Goal: Task Accomplishment & Management: Manage account settings

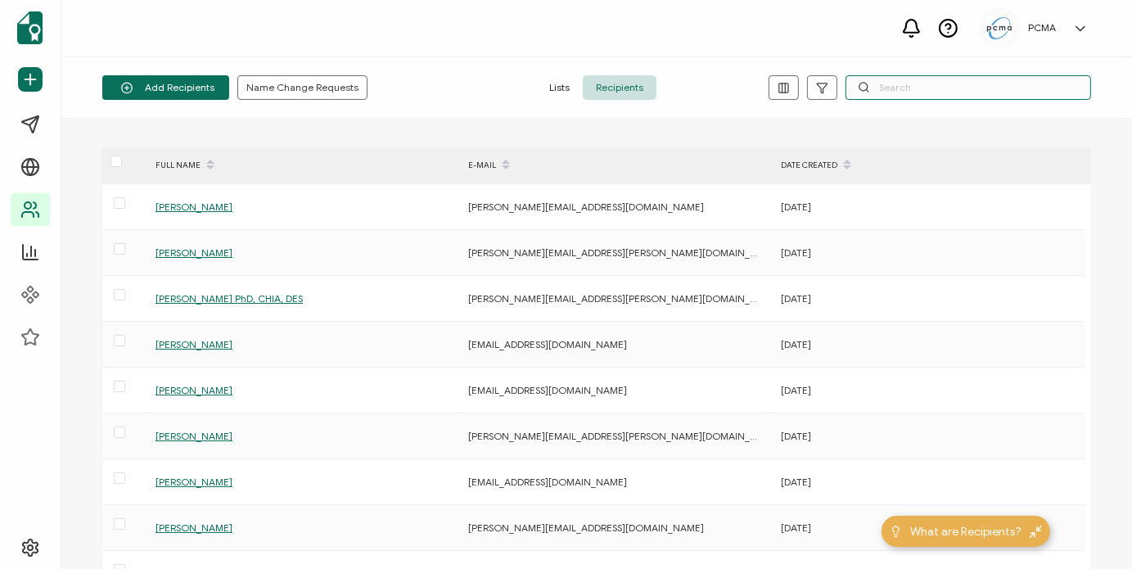
click at [932, 94] on input "text" at bounding box center [969, 87] width 246 height 25
type input "[PERSON_NAME]"
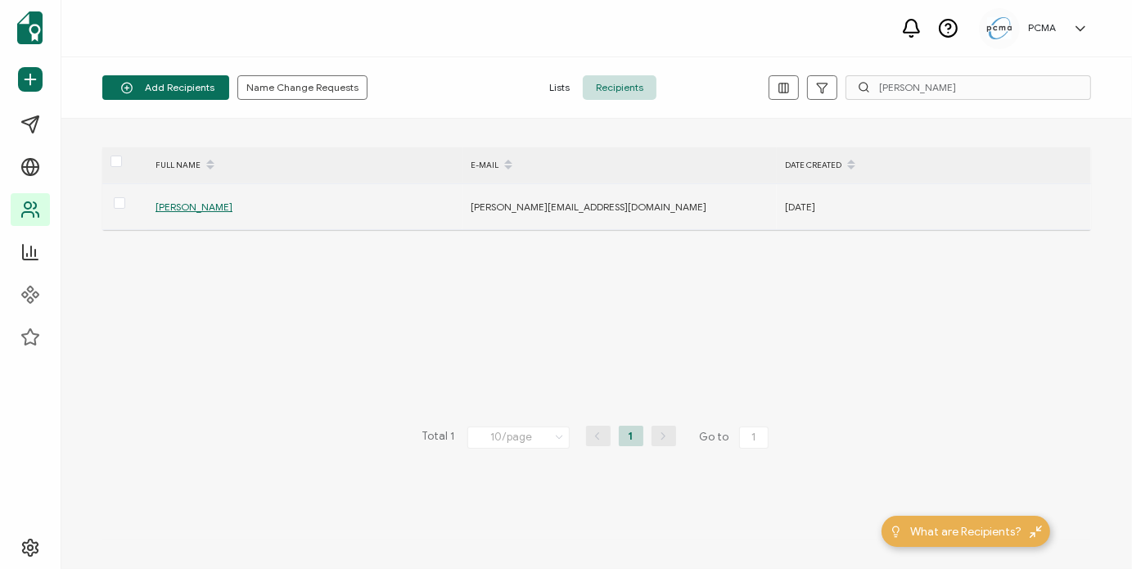
click at [164, 203] on span "[PERSON_NAME]" at bounding box center [194, 207] width 77 height 12
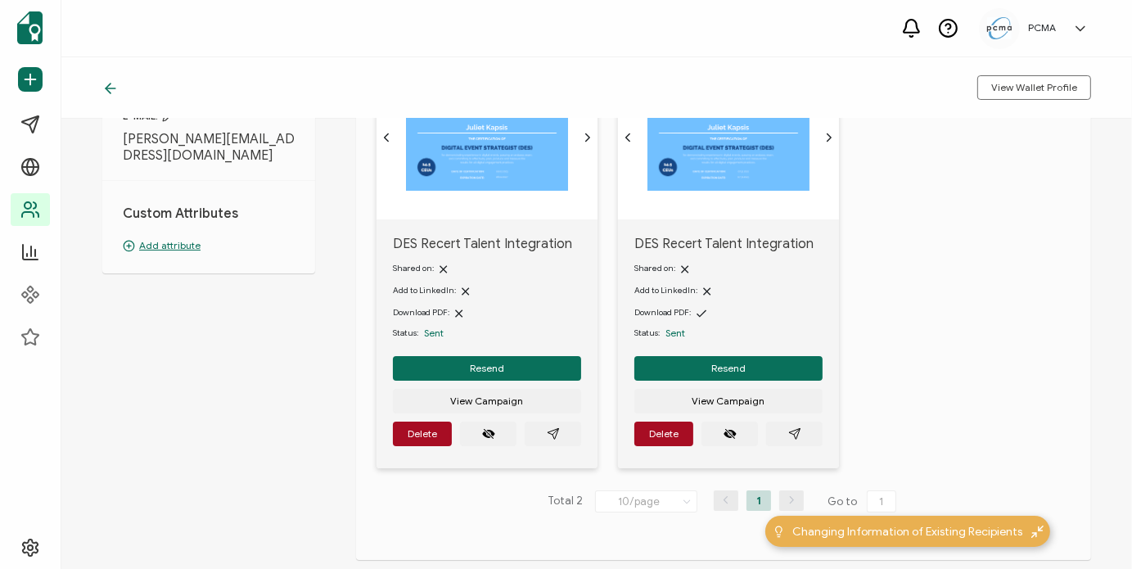
scroll to position [164, 0]
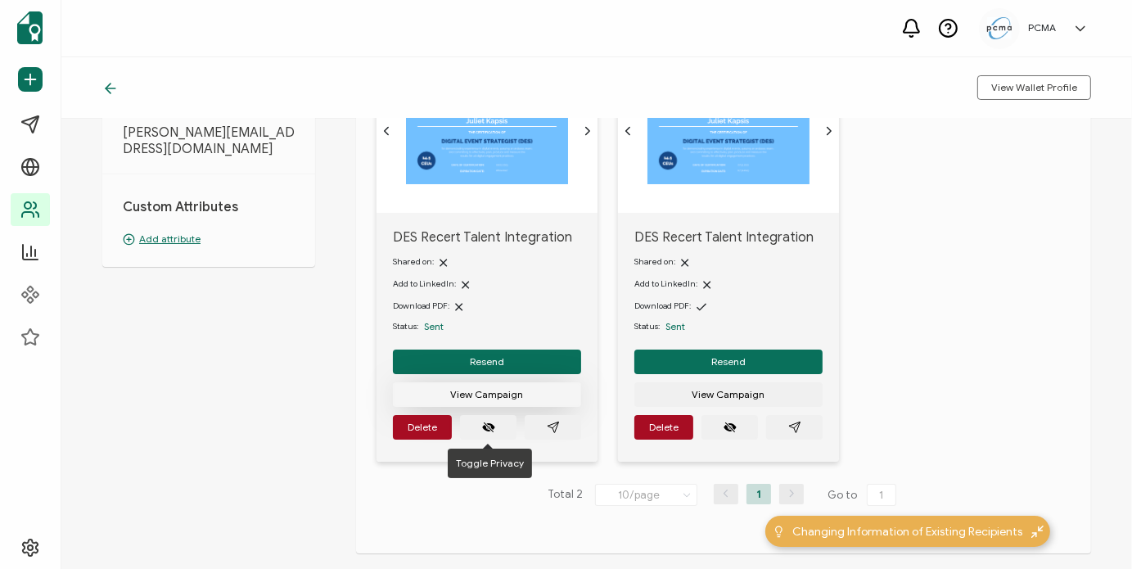
click at [486, 392] on span "View Campaign" at bounding box center [487, 395] width 73 height 10
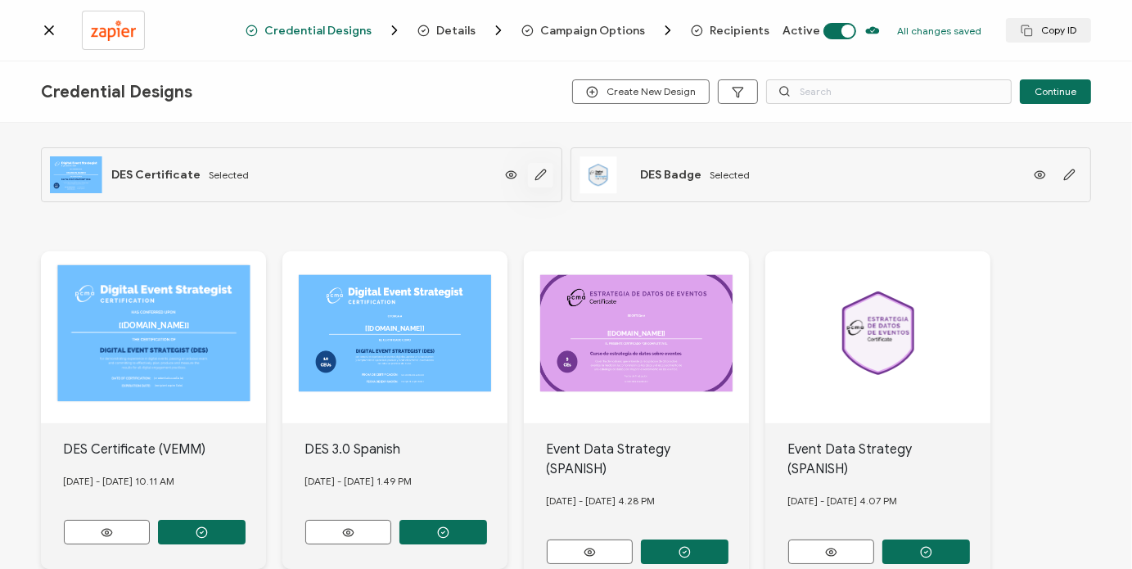
click at [534, 182] on button "button" at bounding box center [540, 175] width 25 height 25
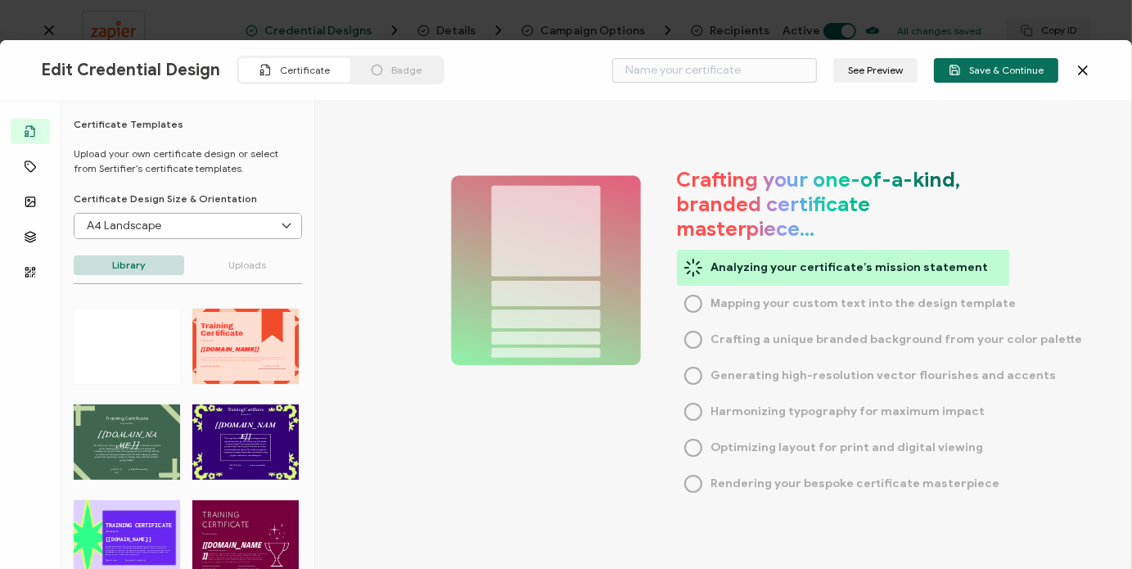
type input "DES Certificate"
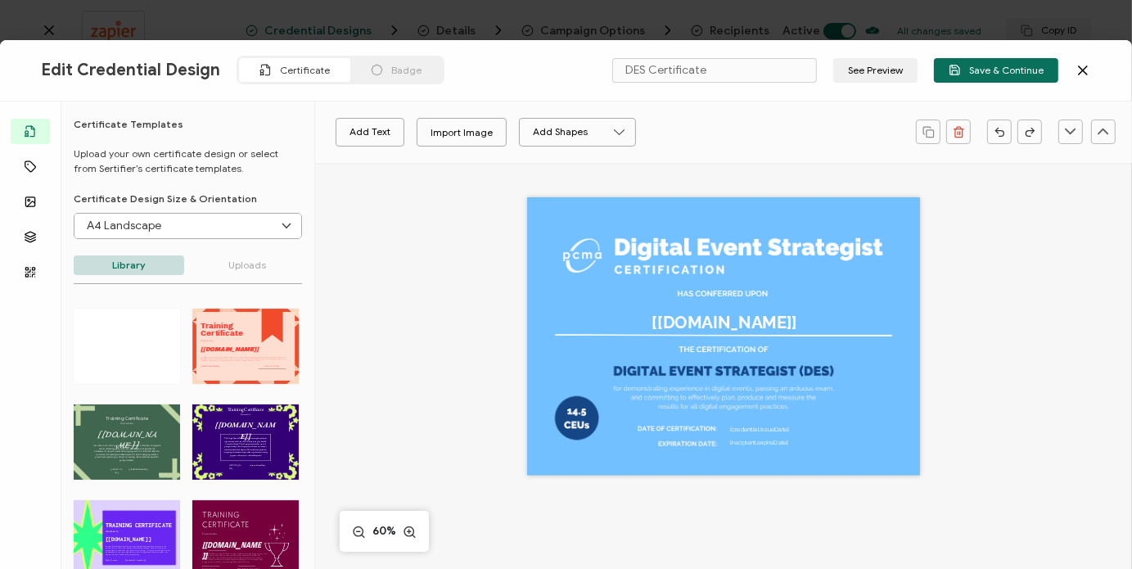
click at [1082, 68] on icon at bounding box center [1083, 70] width 16 height 16
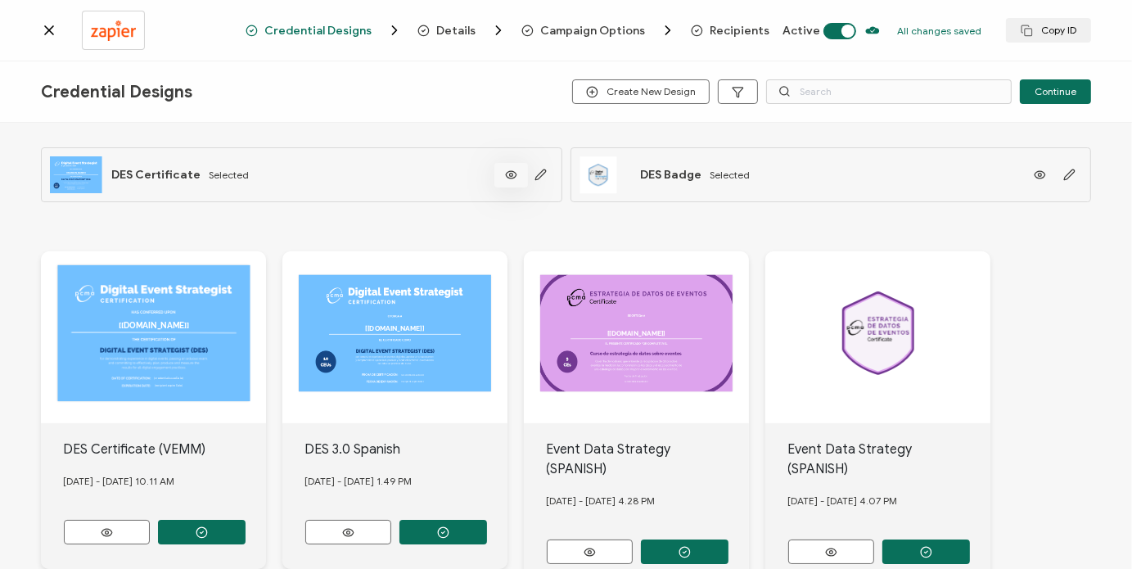
click at [508, 174] on icon at bounding box center [511, 175] width 20 height 12
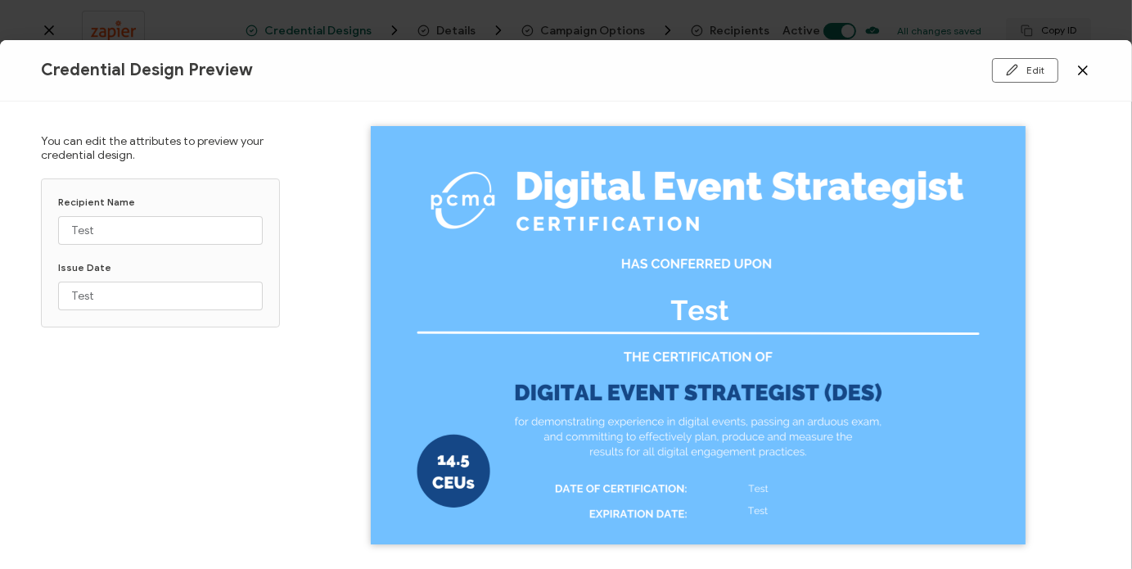
click at [1082, 70] on icon at bounding box center [1083, 70] width 8 height 8
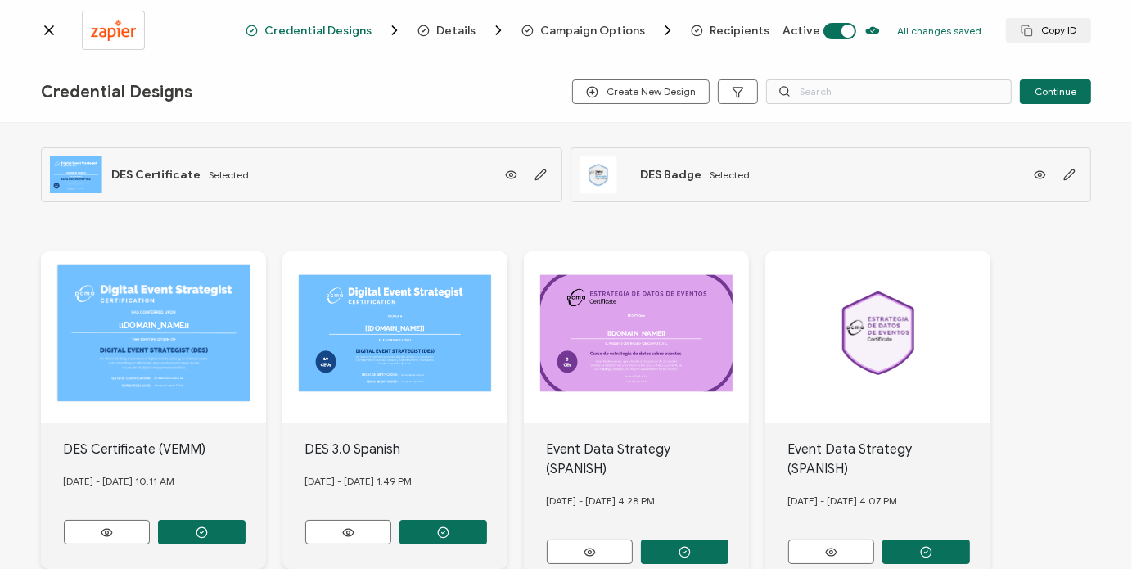
click at [52, 33] on icon at bounding box center [49, 30] width 8 height 8
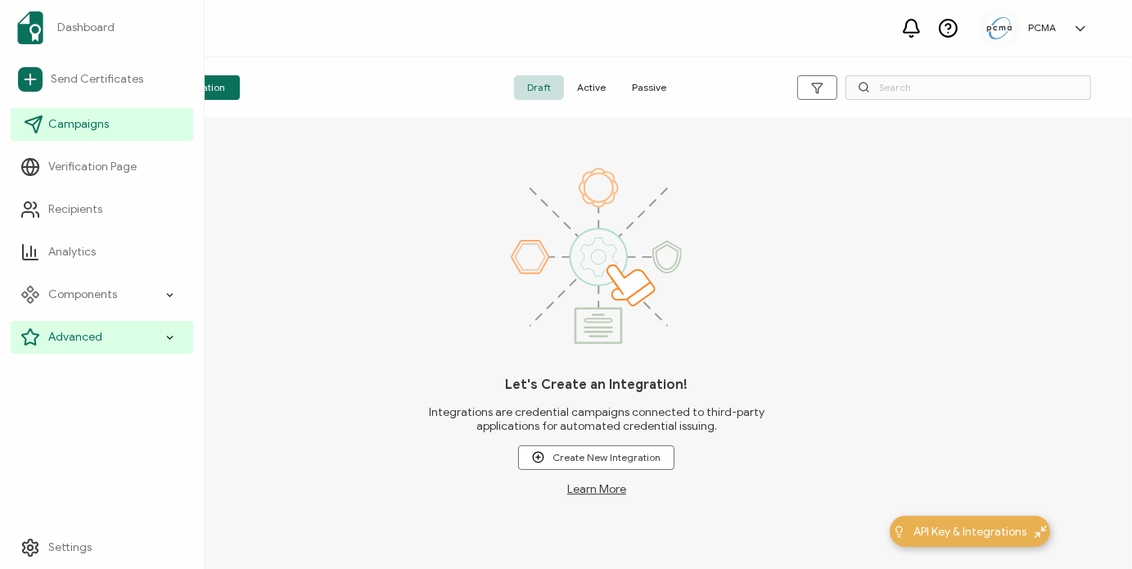
click at [89, 124] on span "Campaigns" at bounding box center [78, 124] width 61 height 16
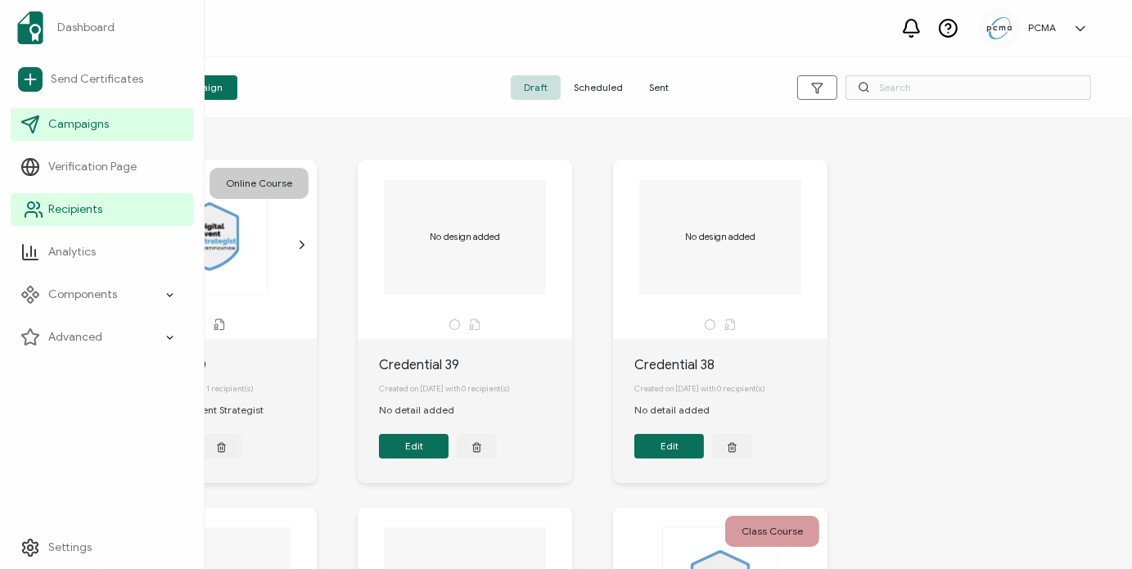
click at [103, 214] on link "Recipients" at bounding box center [102, 209] width 183 height 33
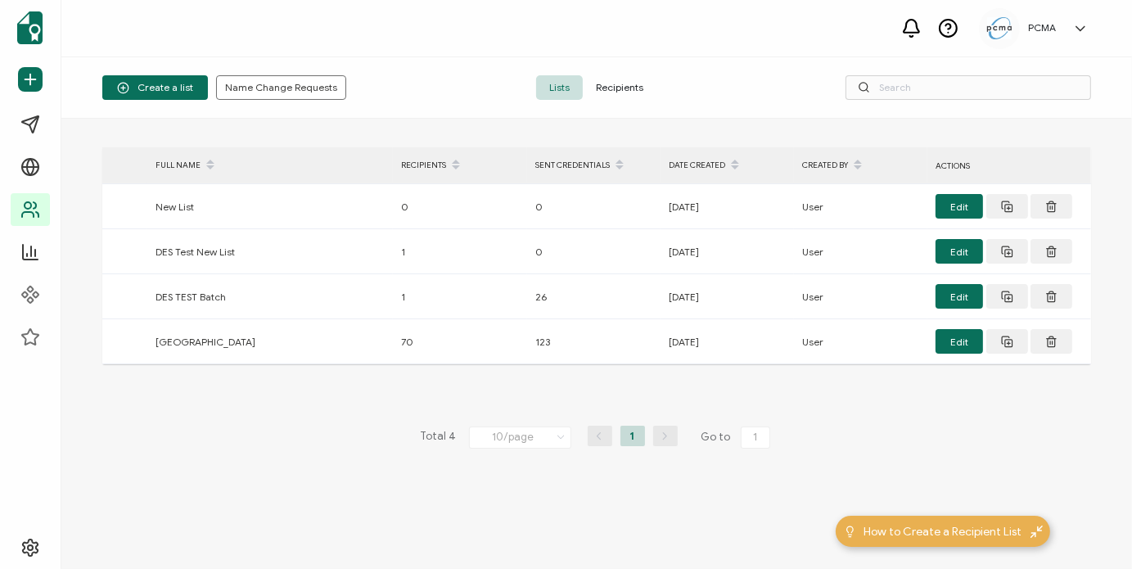
click at [626, 86] on span "Recipients" at bounding box center [620, 87] width 74 height 25
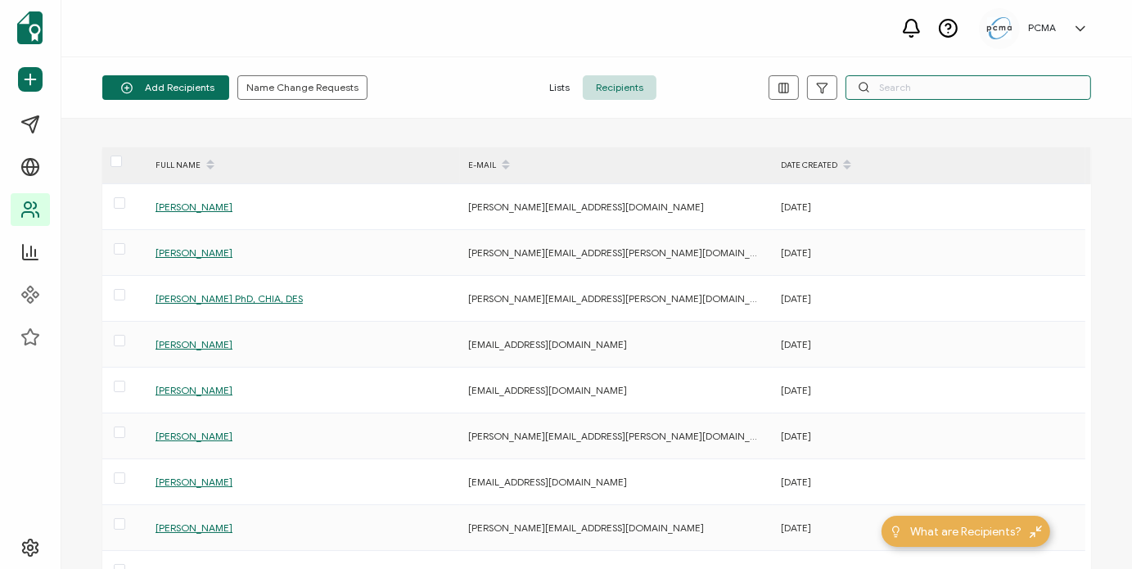
click at [922, 84] on input "text" at bounding box center [969, 87] width 246 height 25
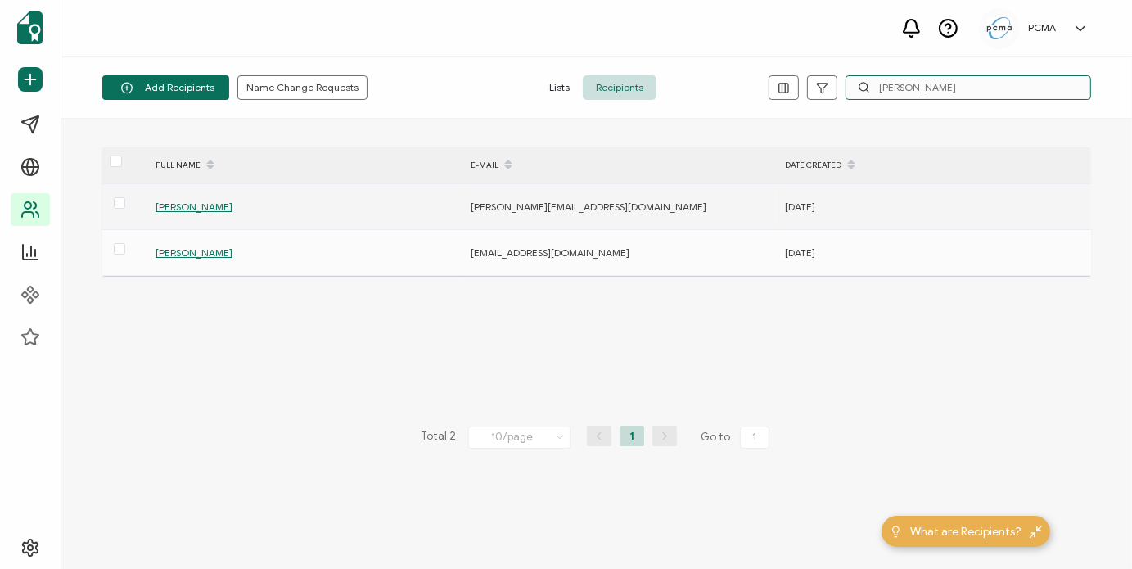
type input "[PERSON_NAME]"
click at [191, 205] on span "[PERSON_NAME]" at bounding box center [194, 207] width 77 height 12
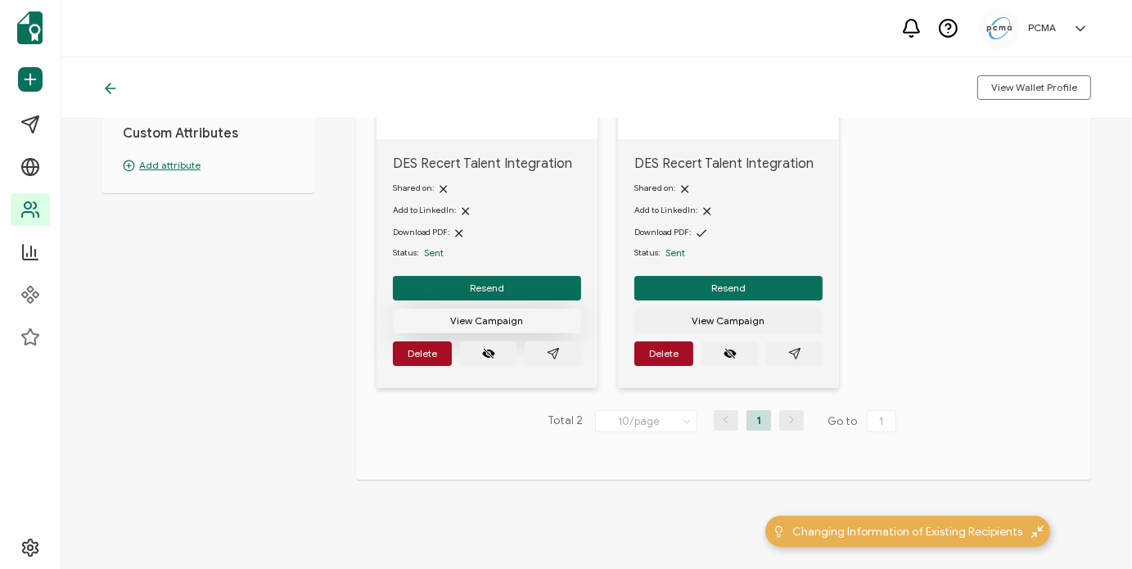
scroll to position [246, 0]
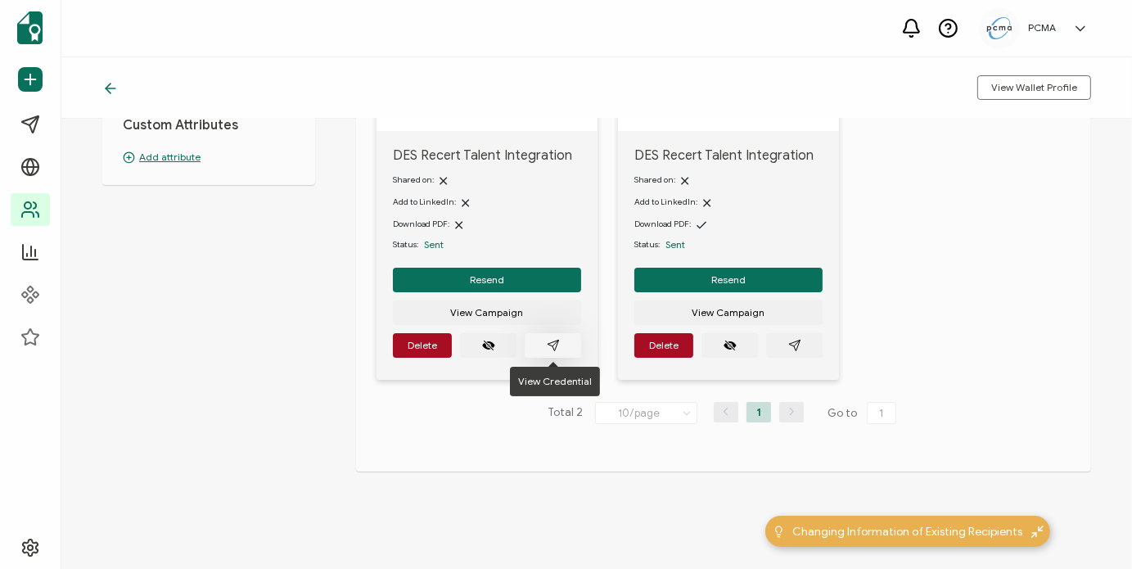
click at [563, 346] on button "button" at bounding box center [553, 345] width 56 height 25
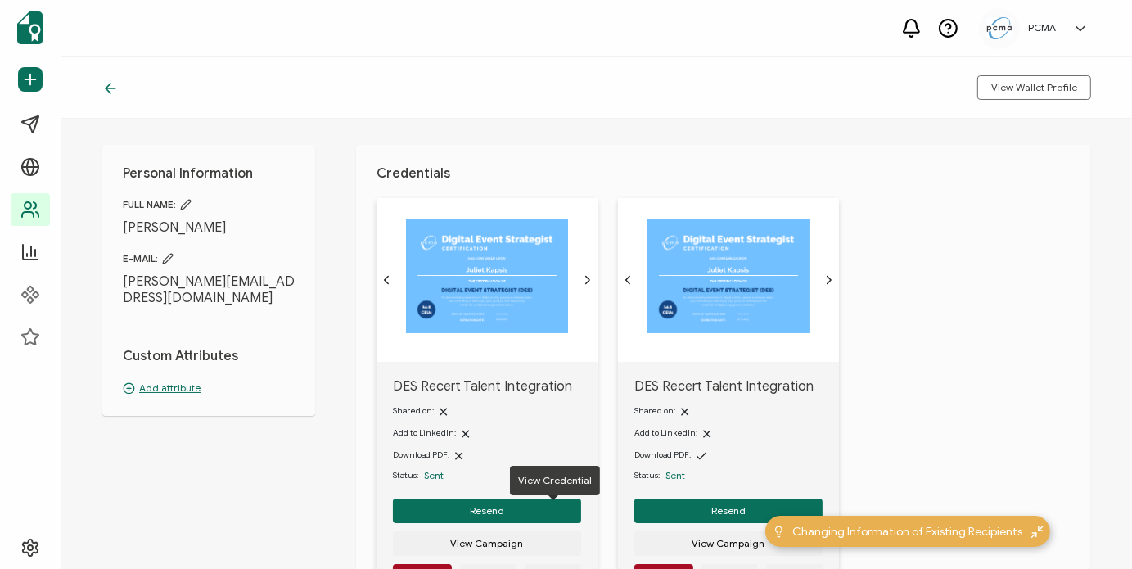
scroll to position [0, 0]
